Goal: Task Accomplishment & Management: Manage account settings

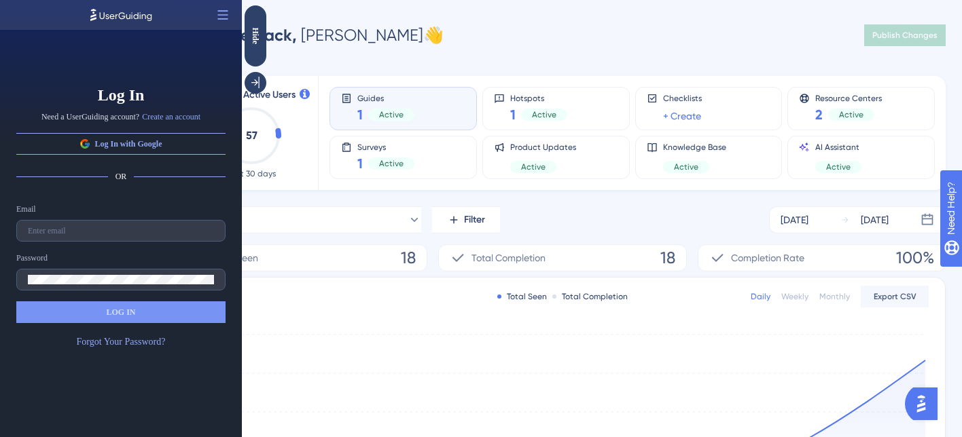
drag, startPoint x: 527, startPoint y: 45, endPoint x: 425, endPoint y: 50, distance: 101.9
click at [527, 46] on div "Welcome back, [PERSON_NAME] 👋 Publish Changes" at bounding box center [562, 35] width 766 height 27
drag, startPoint x: 501, startPoint y: 89, endPoint x: 257, endPoint y: 84, distance: 244.5
click at [257, 84] on icon at bounding box center [256, 83] width 14 height 14
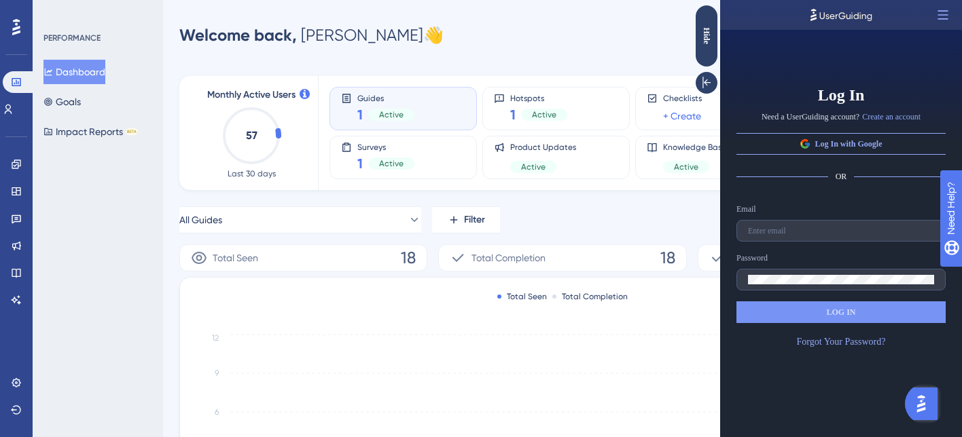
click at [92, 75] on button "Dashboard" at bounding box center [74, 72] width 62 height 24
click at [20, 168] on icon at bounding box center [16, 164] width 11 height 11
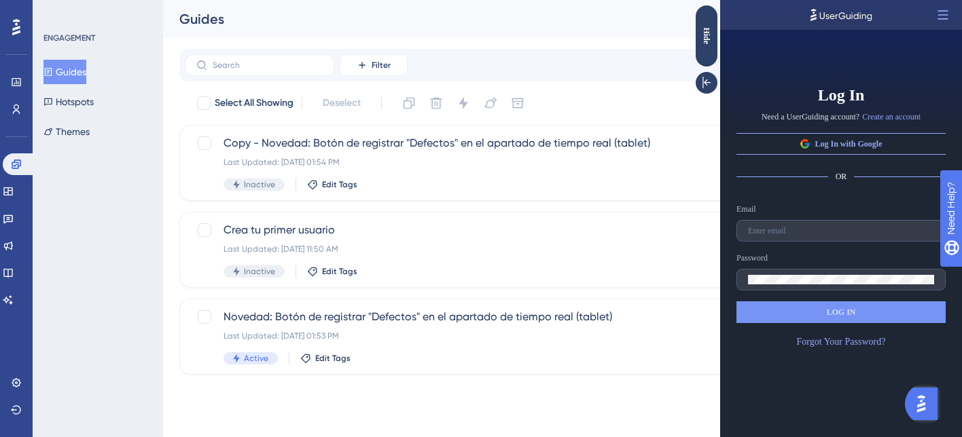
click at [79, 77] on button "Guides" at bounding box center [64, 72] width 43 height 24
click at [404, 343] on div "Novedad: Botón de registrar "Defectos" en el apartado de tiempo real (tablet) L…" at bounding box center [507, 337] width 569 height 56
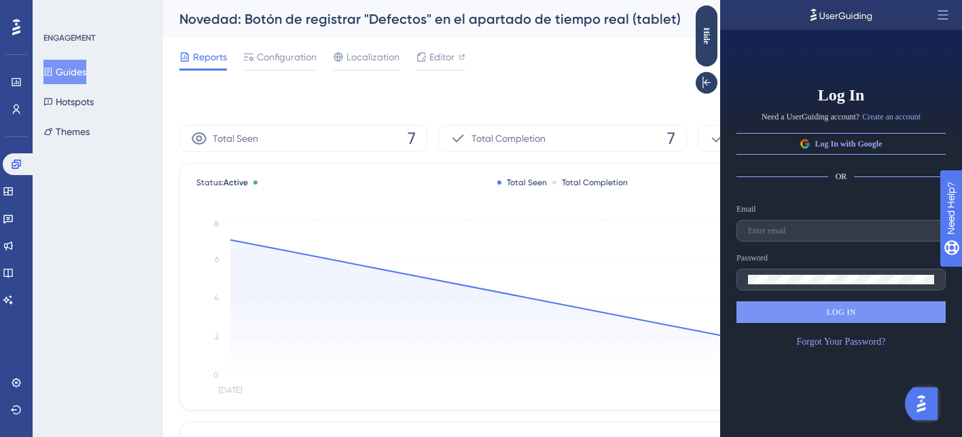
click at [683, 196] on div "Status: Active Total Seen Total Completion Daily Weekly Monthly Export CSV Sep …" at bounding box center [562, 287] width 765 height 246
click at [432, 56] on span "Editor" at bounding box center [441, 57] width 25 height 16
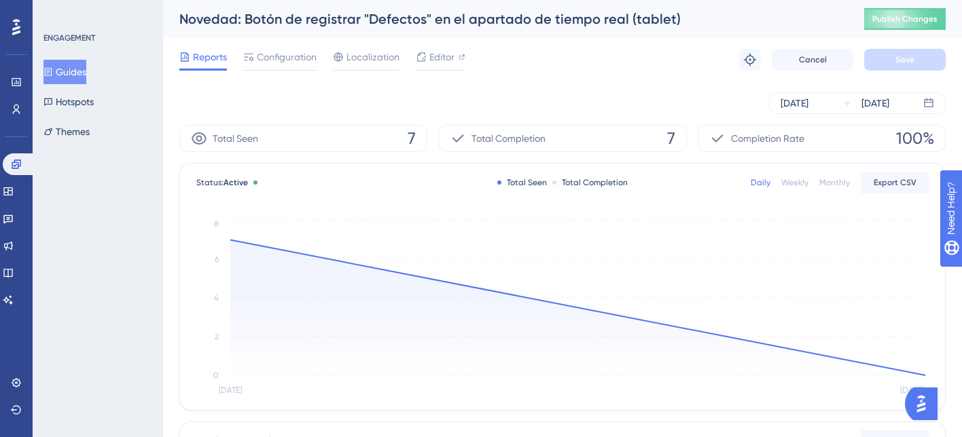
click at [86, 75] on button "Guides" at bounding box center [64, 72] width 43 height 24
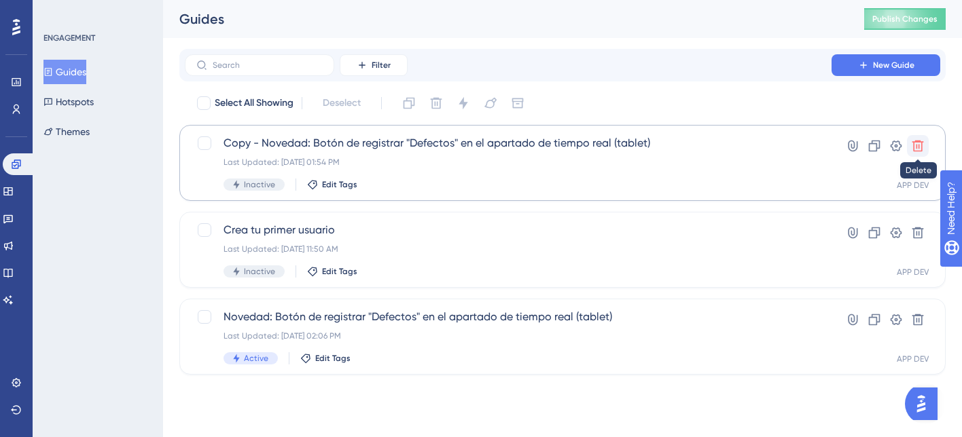
click at [917, 148] on icon at bounding box center [918, 146] width 14 height 14
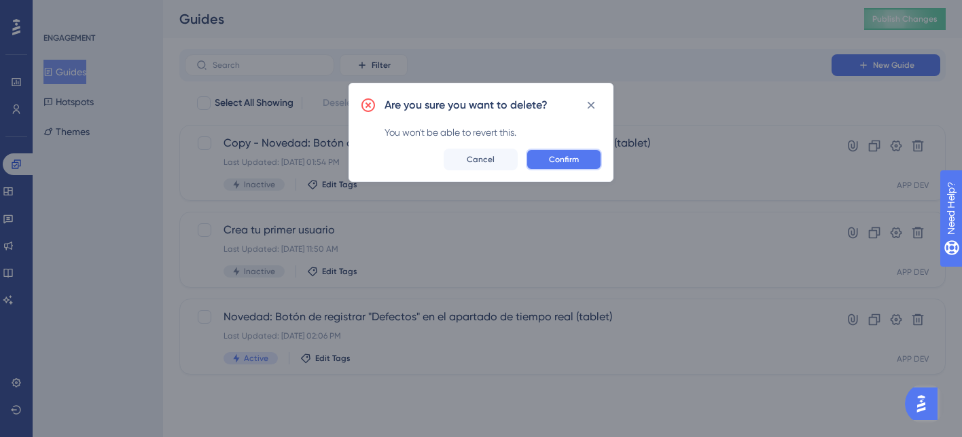
click at [573, 158] on span "Confirm" at bounding box center [564, 159] width 30 height 11
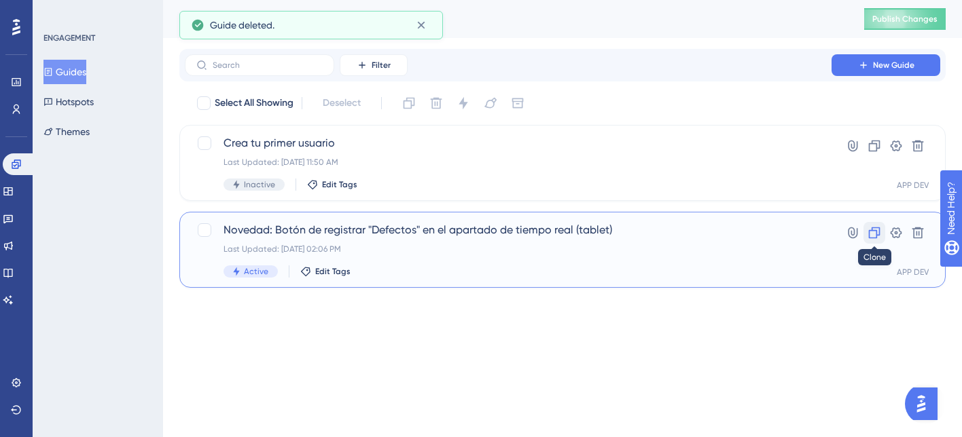
click at [873, 232] on icon at bounding box center [874, 233] width 14 height 14
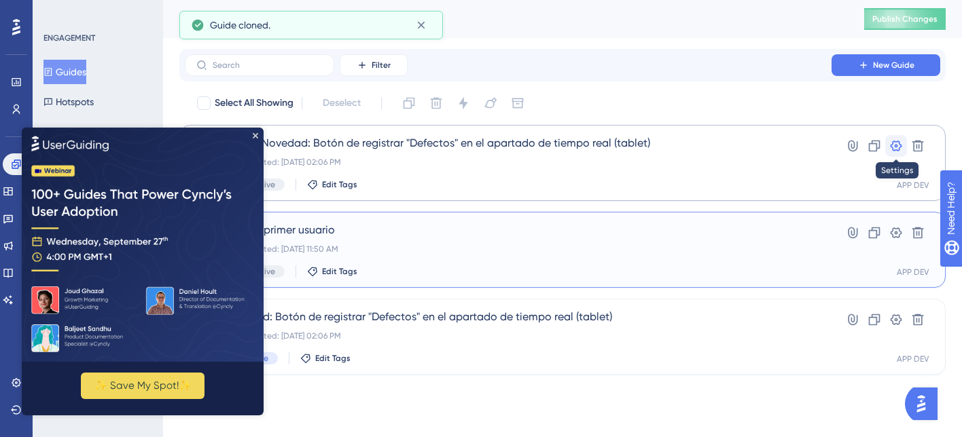
click at [896, 151] on icon at bounding box center [896, 146] width 14 height 14
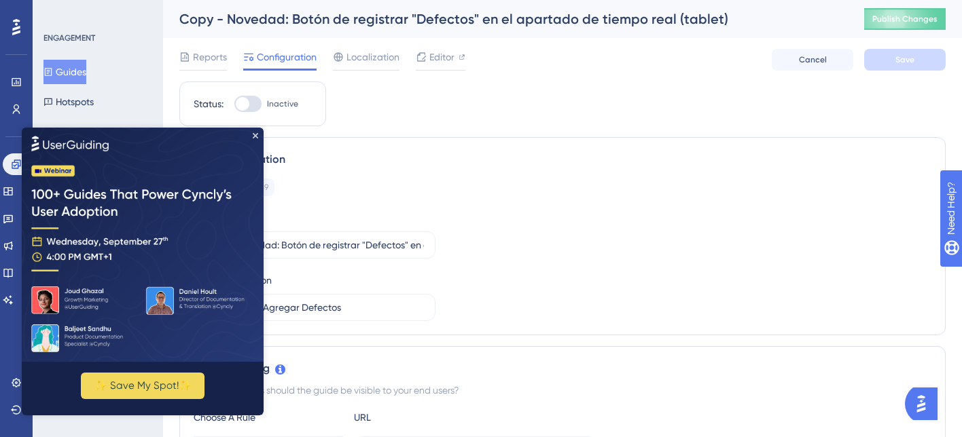
click at [250, 134] on img at bounding box center [143, 244] width 242 height 234
click at [256, 135] on icon "Close Preview" at bounding box center [255, 134] width 5 height 5
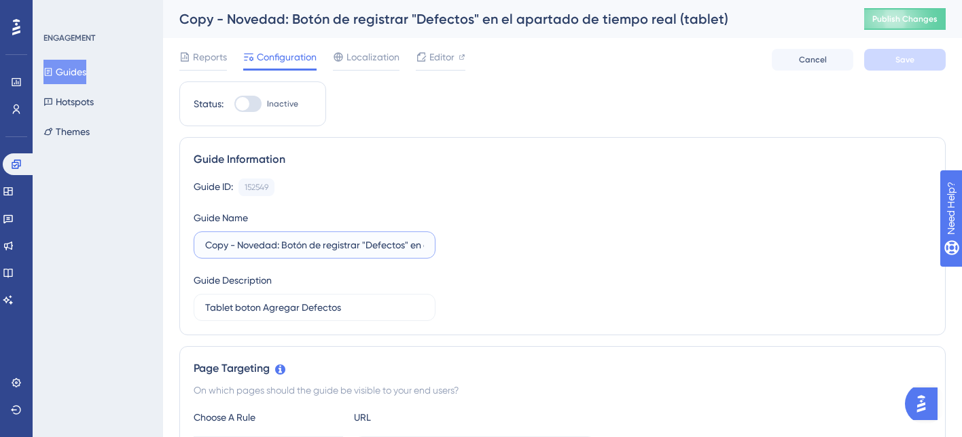
click at [249, 251] on input "Copy - Novedad: Botón de registrar "Defectos" en el apartado de tiempo real (ta…" at bounding box center [314, 245] width 219 height 15
drag, startPoint x: 240, startPoint y: 244, endPoint x: 156, endPoint y: 235, distance: 85.4
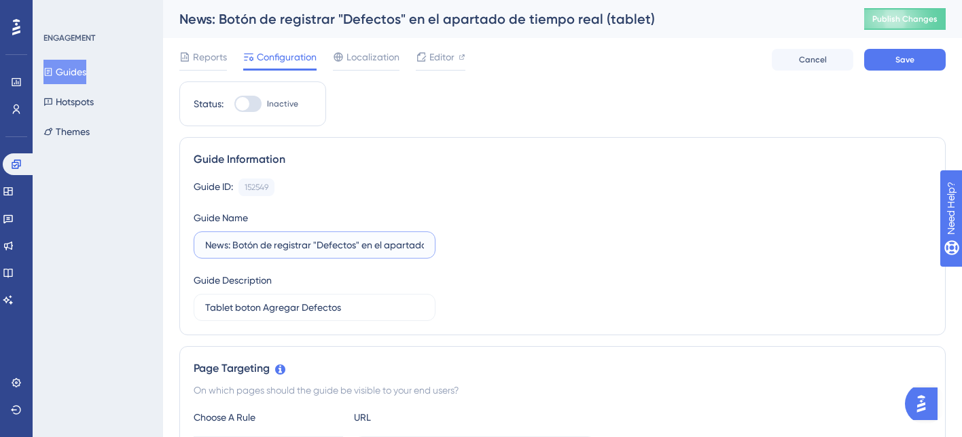
type input "News: Botón de registrar "Defectos" en el apartado de tiempo real (tablet)"
click at [585, 219] on div "Guide ID: 152549 Copy Guide Name News: Botón de registrar "Defectos" en el apar…" at bounding box center [562, 250] width 737 height 143
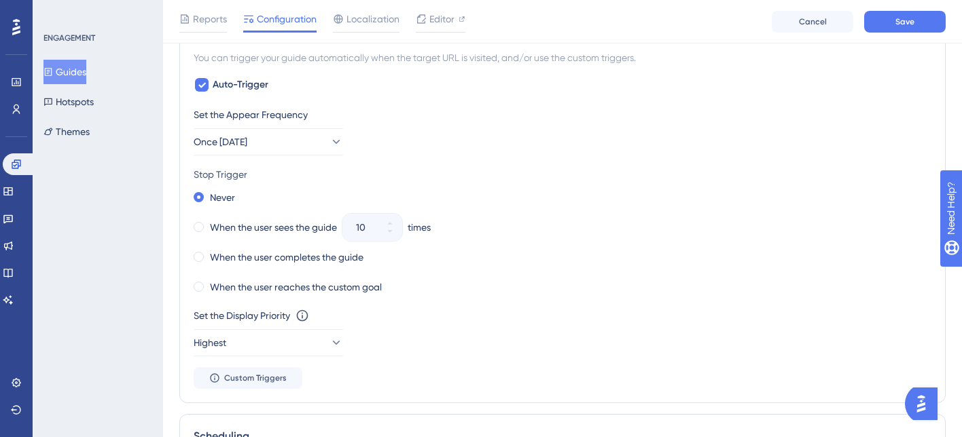
scroll to position [629, 0]
click at [198, 229] on span at bounding box center [199, 226] width 10 height 10
click at [208, 223] on input "radio" at bounding box center [208, 223] width 0 height 0
click at [390, 232] on icon at bounding box center [390, 231] width 8 height 8
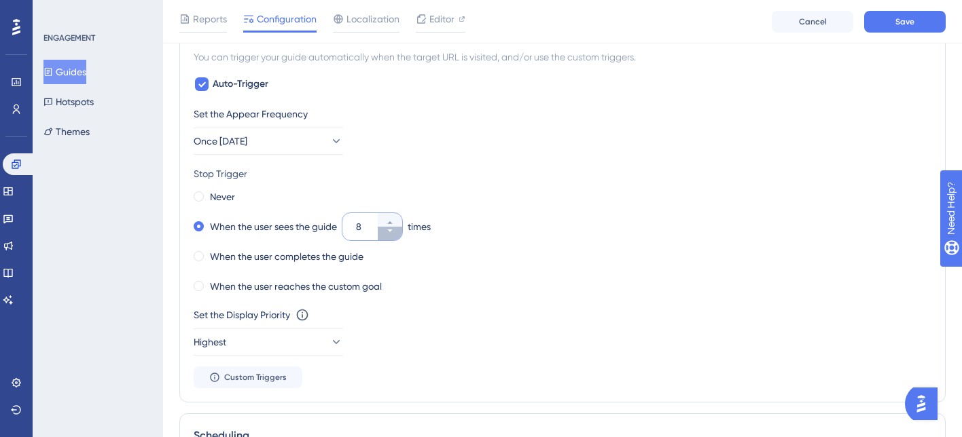
click at [390, 232] on icon at bounding box center [390, 231] width 8 height 8
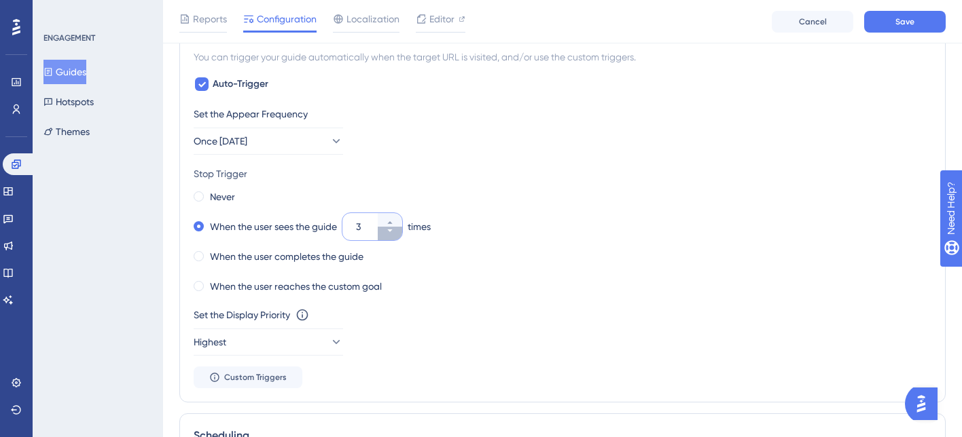
click at [390, 232] on icon at bounding box center [390, 231] width 8 height 8
type input "2"
click at [495, 236] on div "Never When the user sees the guide 2 times When the user completes the guide Wh…" at bounding box center [562, 241] width 737 height 109
click at [200, 197] on span at bounding box center [199, 196] width 10 height 10
click at [208, 194] on input "radio" at bounding box center [208, 194] width 0 height 0
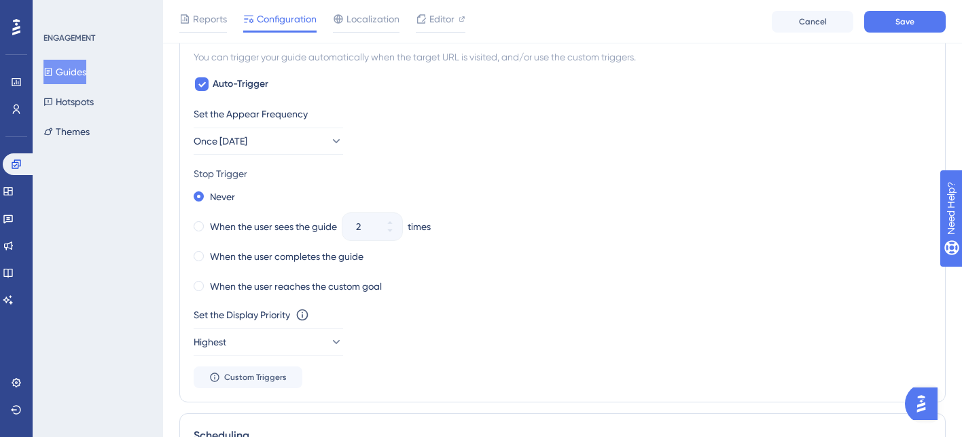
click at [629, 232] on div "When the user sees the guide 2 times" at bounding box center [562, 226] width 737 height 19
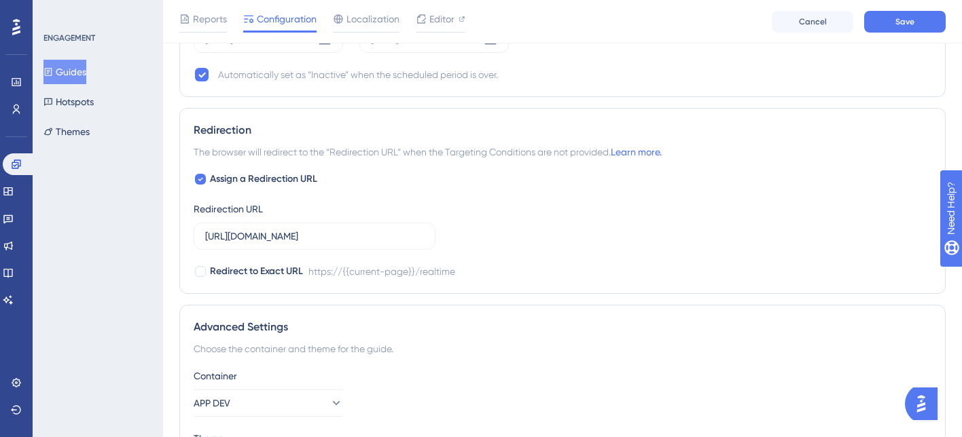
scroll to position [1243, 0]
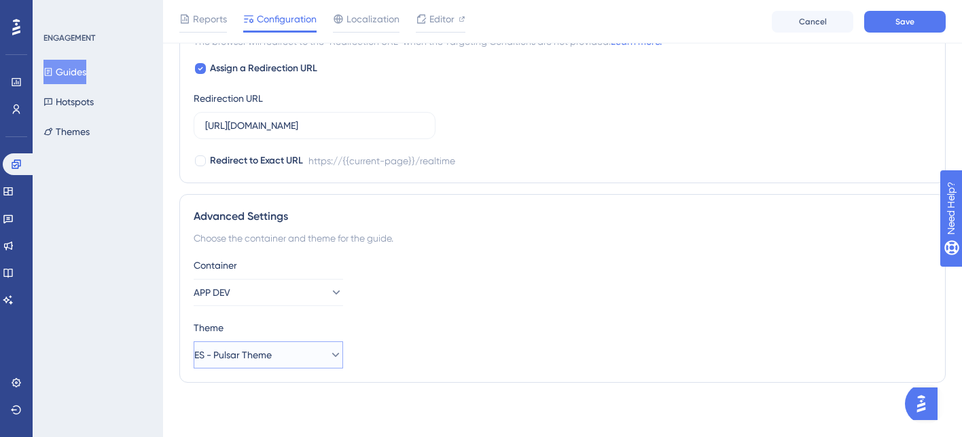
click at [201, 346] on button "ES - Pulsar Theme" at bounding box center [268, 355] width 149 height 27
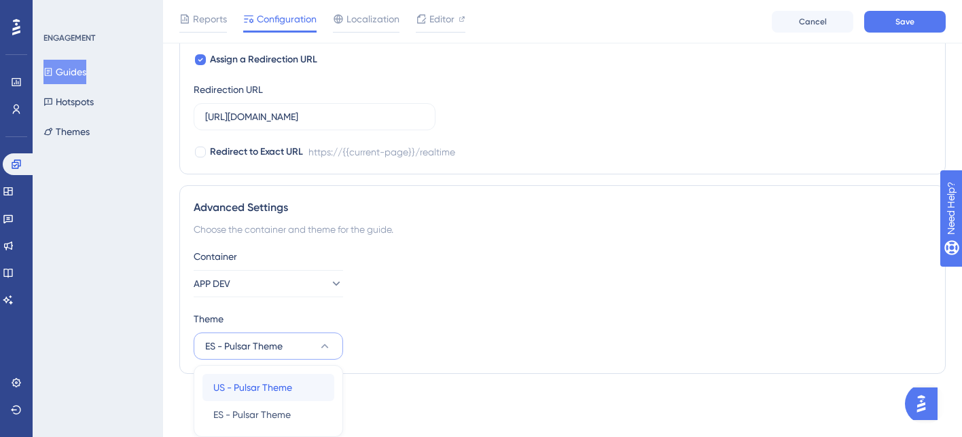
click at [239, 389] on span "US - Pulsar Theme" at bounding box center [252, 388] width 79 height 16
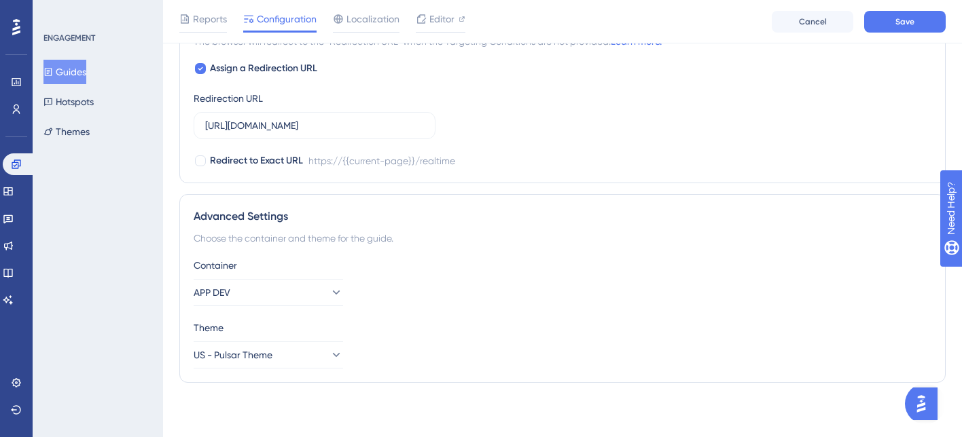
click at [495, 349] on div "Theme US - Pulsar Theme" at bounding box center [562, 344] width 737 height 49
click at [891, 23] on button "Save" at bounding box center [904, 22] width 81 height 22
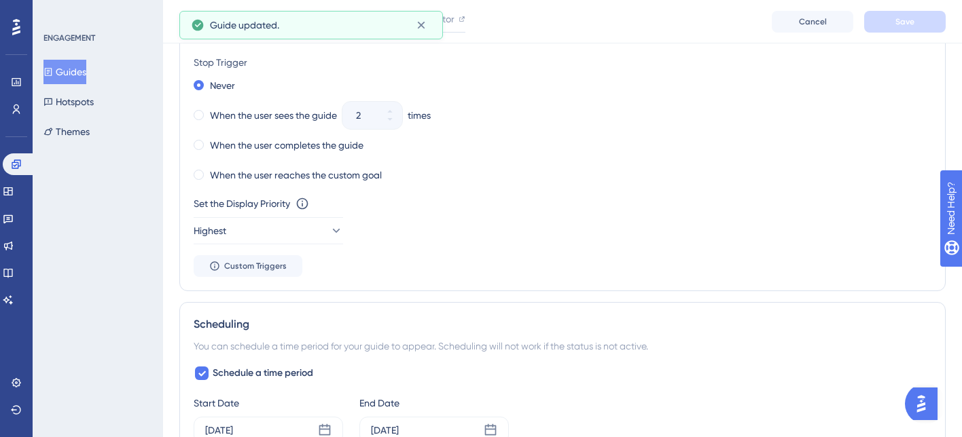
scroll to position [0, 0]
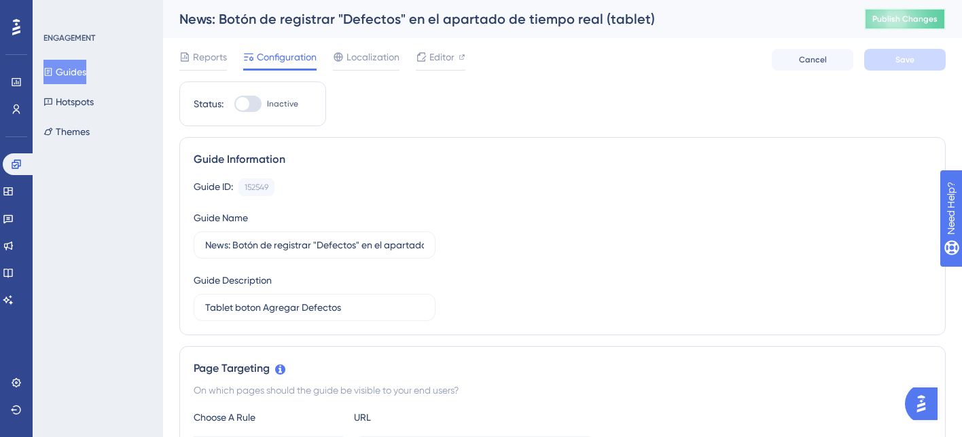
drag, startPoint x: 906, startPoint y: 16, endPoint x: 847, endPoint y: 110, distance: 110.4
click at [906, 16] on span "Publish Changes" at bounding box center [904, 19] width 65 height 11
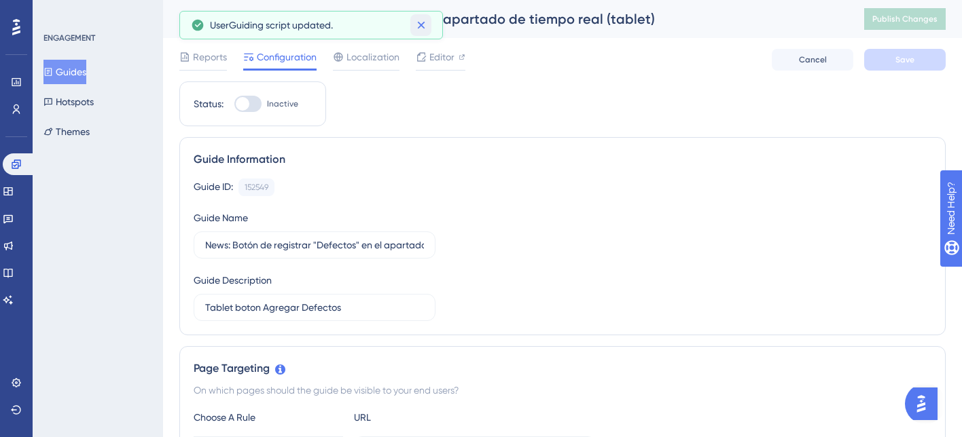
click at [423, 29] on icon at bounding box center [421, 25] width 14 height 14
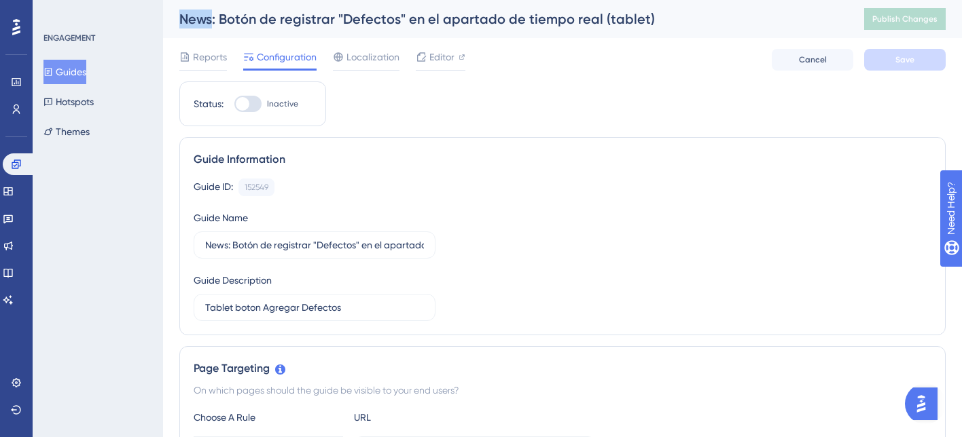
drag, startPoint x: 209, startPoint y: 20, endPoint x: 164, endPoint y: 19, distance: 44.8
click at [164, 19] on div "News: Botón de registrar "Defectos" en el apartado de tiempo real (tablet) Publ…" at bounding box center [562, 19] width 799 height 38
